Goal: Information Seeking & Learning: Learn about a topic

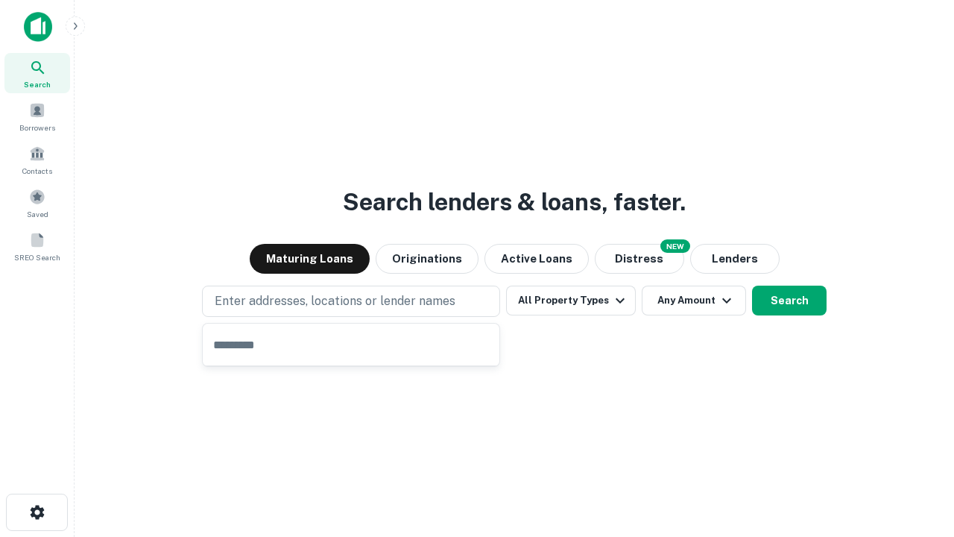
type input "**********"
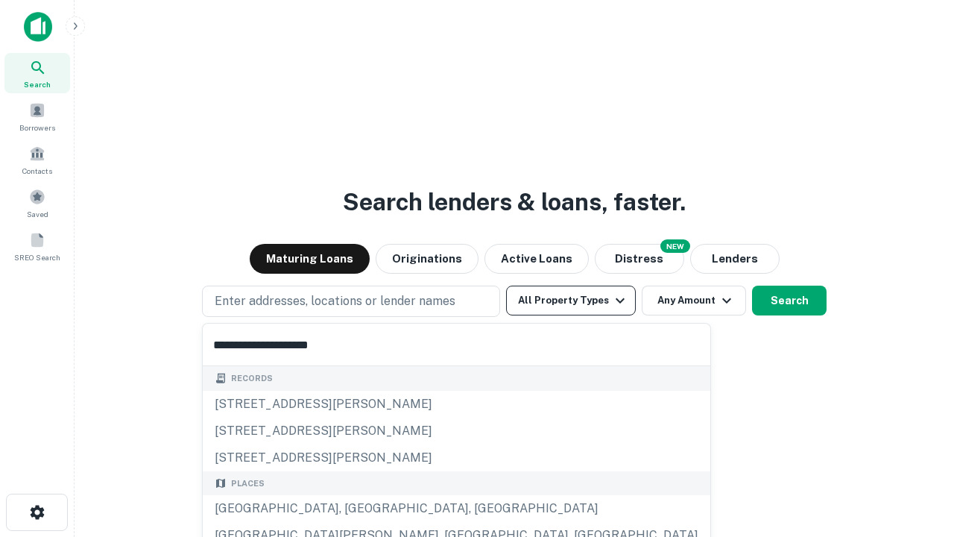
click at [571, 300] on button "All Property Types" at bounding box center [571, 300] width 130 height 30
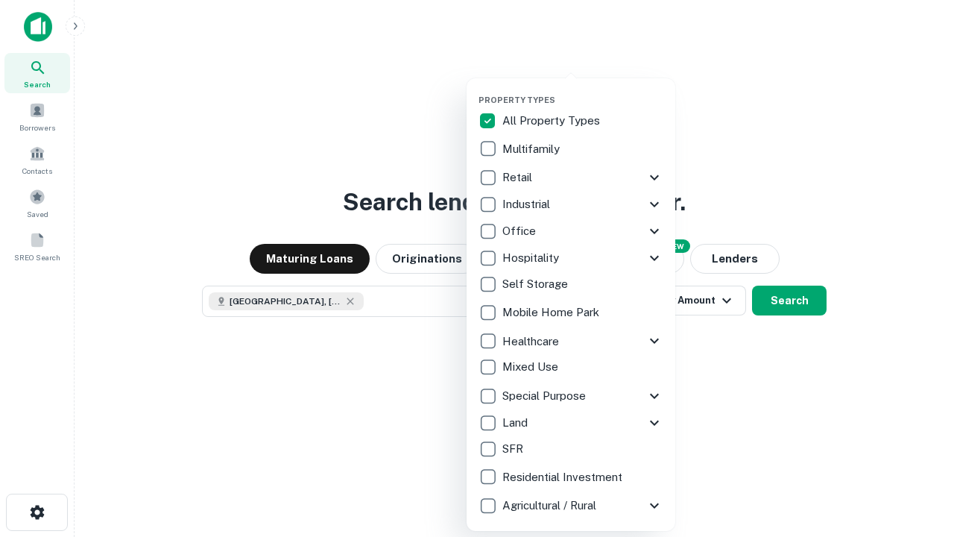
click at [583, 90] on button "button" at bounding box center [583, 90] width 209 height 1
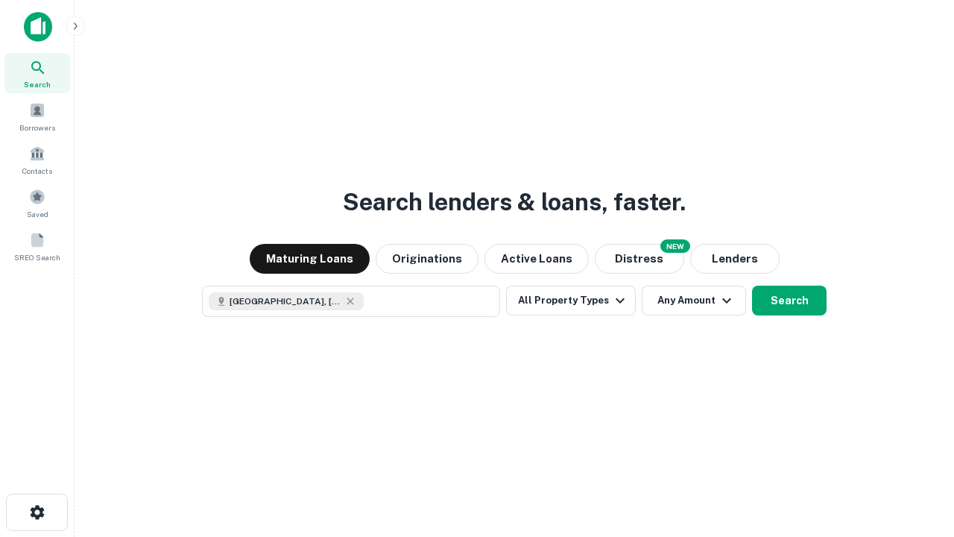
scroll to position [24, 0]
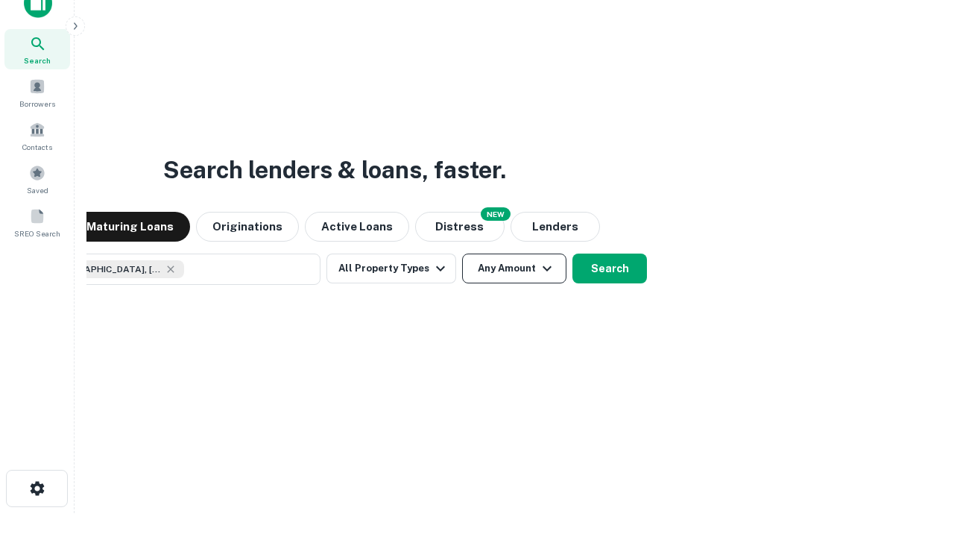
click at [462, 253] on button "Any Amount" at bounding box center [514, 268] width 104 height 30
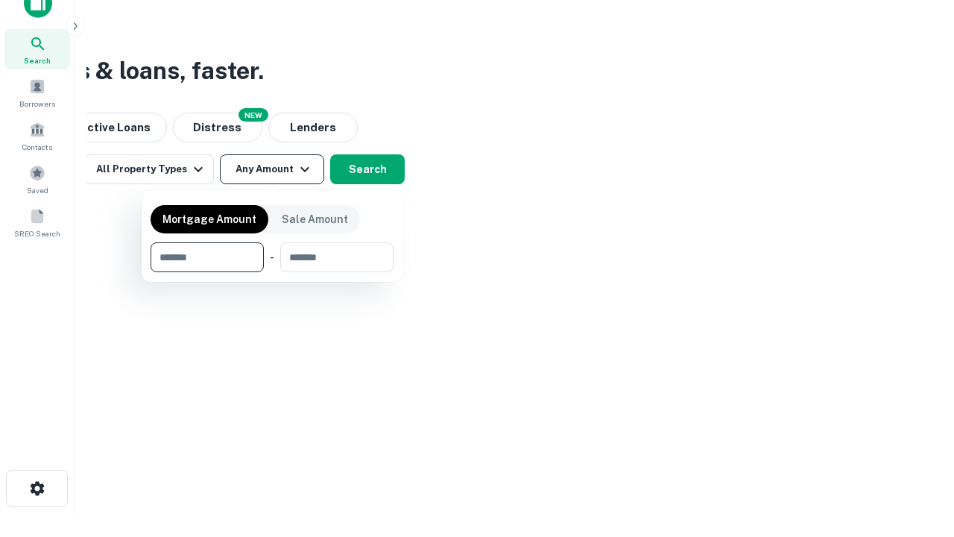
type input "*******"
click at [272, 272] on button "button" at bounding box center [272, 272] width 243 height 1
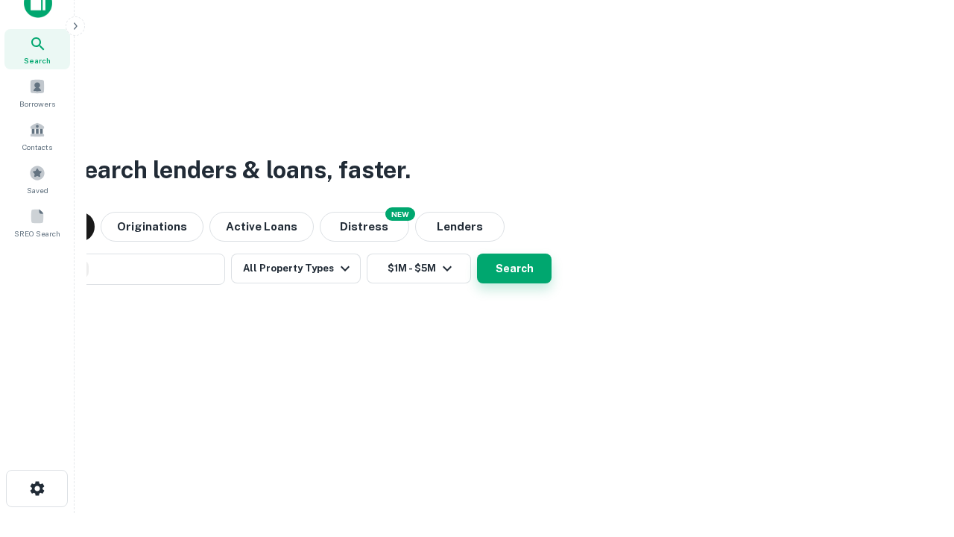
click at [477, 253] on button "Search" at bounding box center [514, 268] width 75 height 30
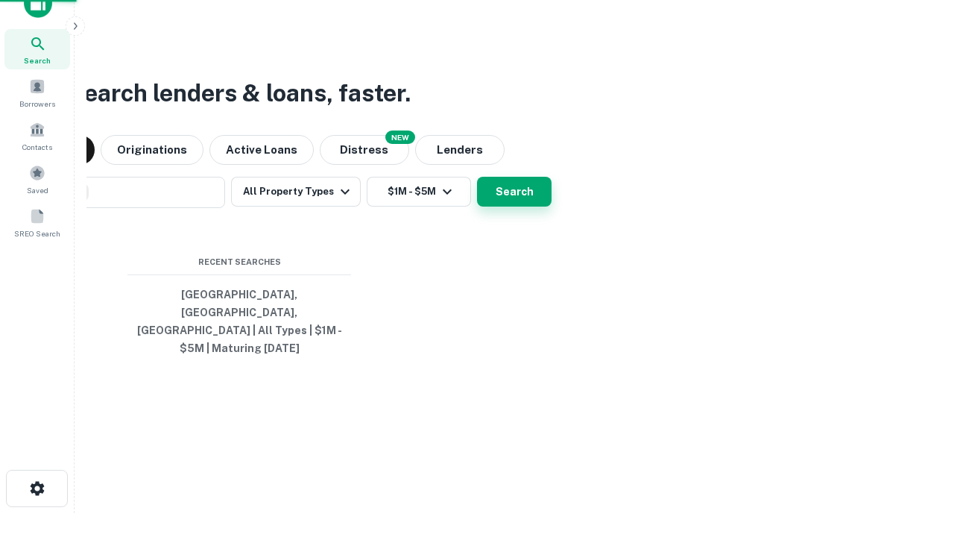
scroll to position [48, 422]
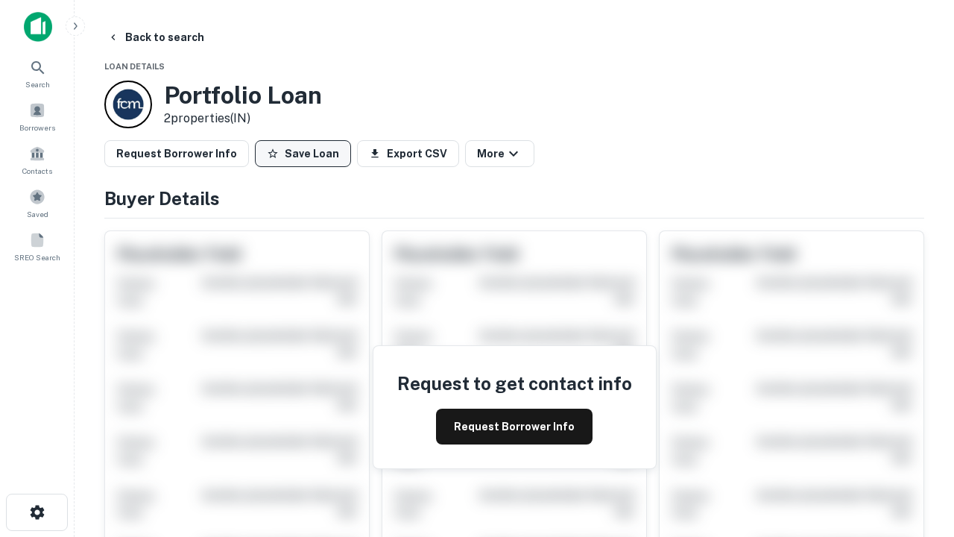
click at [303, 154] on button "Save Loan" at bounding box center [303, 153] width 96 height 27
click at [306, 154] on button "Save Loan" at bounding box center [303, 153] width 96 height 27
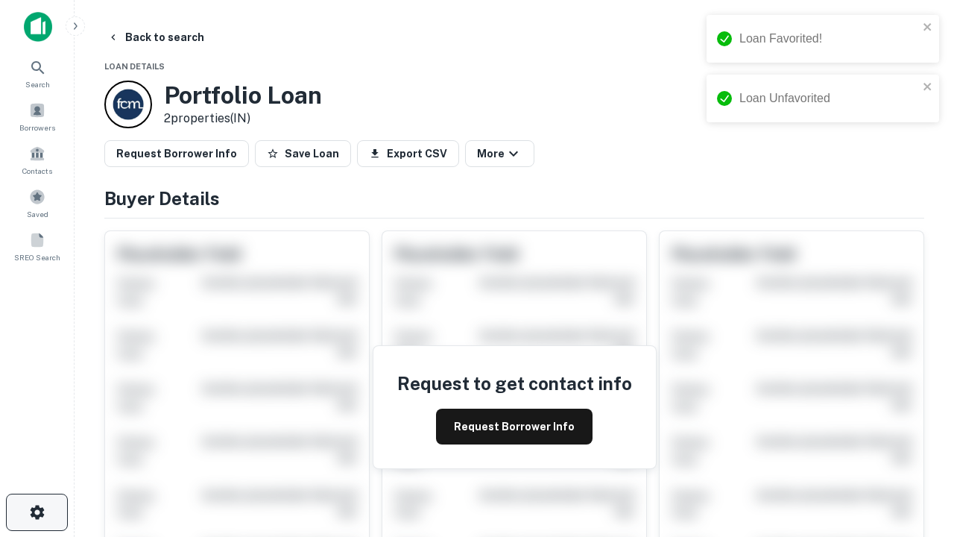
click at [37, 512] on icon "button" at bounding box center [37, 512] width 18 height 18
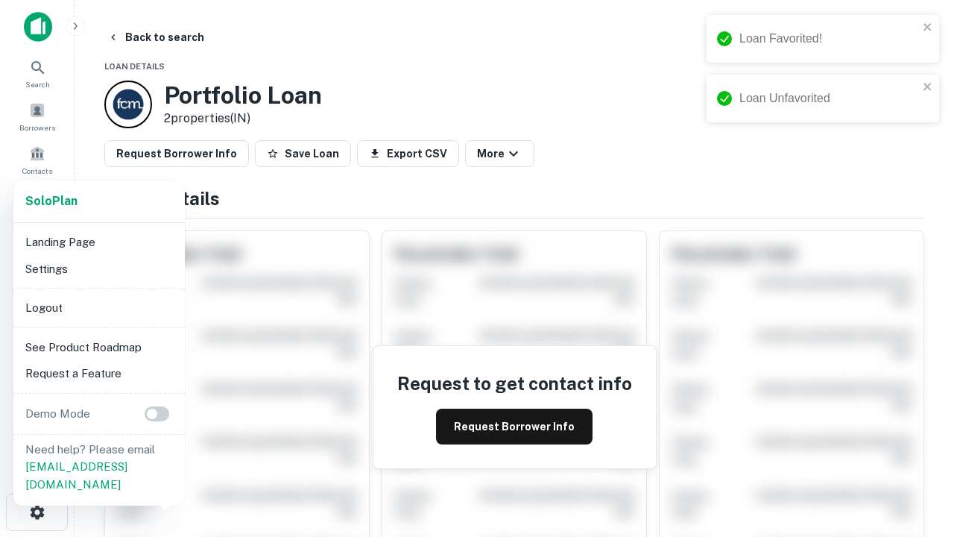
click at [98, 307] on li "Logout" at bounding box center [99, 307] width 160 height 27
